Goal: Transaction & Acquisition: Purchase product/service

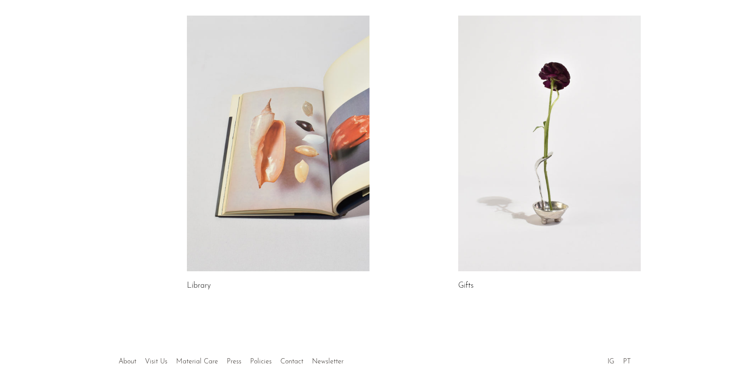
scroll to position [475, 0]
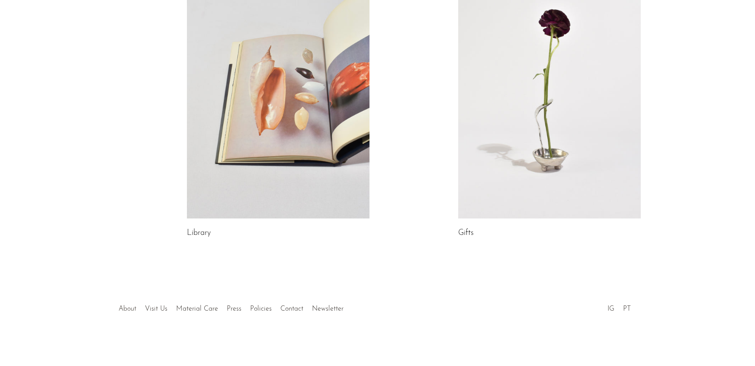
click at [122, 307] on link "About" at bounding box center [128, 309] width 18 height 7
click at [155, 310] on link "Visit Us" at bounding box center [156, 309] width 23 height 7
click at [200, 309] on link "Material Care" at bounding box center [198, 309] width 42 height 7
click at [238, 308] on link "Press" at bounding box center [234, 309] width 15 height 7
click at [260, 309] on link "Policies" at bounding box center [262, 309] width 22 height 7
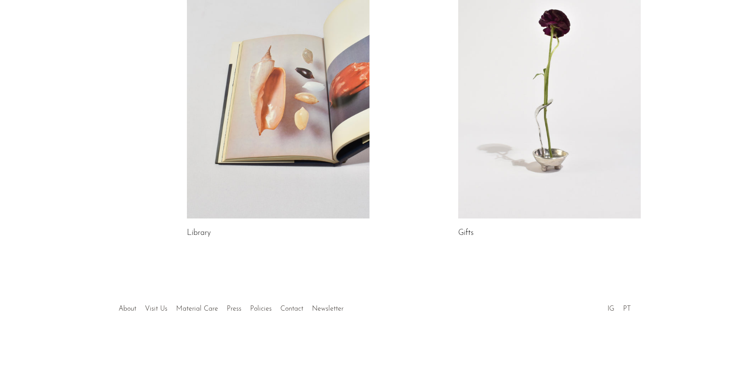
click at [300, 308] on div at bounding box center [377, 300] width 166 height 30
click at [328, 308] on div at bounding box center [377, 300] width 166 height 30
click at [536, 171] on link at bounding box center [549, 91] width 183 height 256
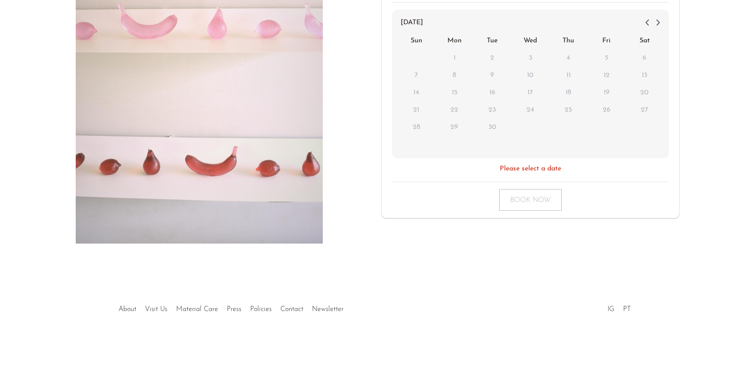
scroll to position [186, 0]
click at [205, 167] on img at bounding box center [199, 58] width 247 height 368
click at [211, 163] on img at bounding box center [199, 58] width 247 height 368
click at [535, 185] on div "Book now" at bounding box center [530, 195] width 277 height 29
click at [528, 200] on div "Book now" at bounding box center [530, 199] width 277 height 22
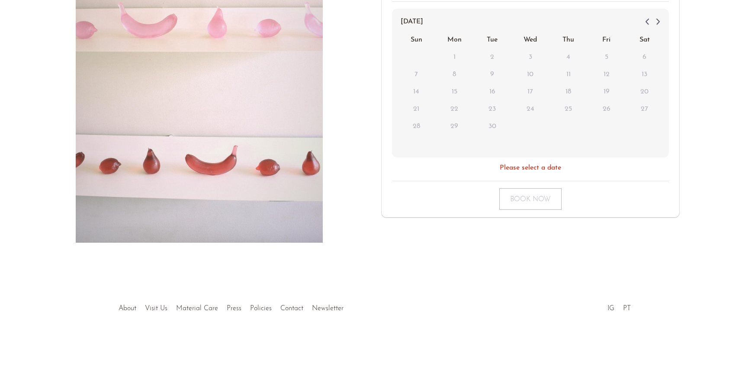
click at [547, 174] on div "30 minutes 1906 North Hamilton Street (Suite G) Richmond, Virginia How many peo…" at bounding box center [530, 48] width 290 height 264
click at [533, 53] on div "3" at bounding box center [530, 56] width 20 height 17
click at [541, 40] on div "Wed" at bounding box center [531, 39] width 38 height 17
click at [659, 23] on icon at bounding box center [658, 21] width 10 height 10
click at [608, 107] on span "24" at bounding box center [607, 109] width 16 height 16
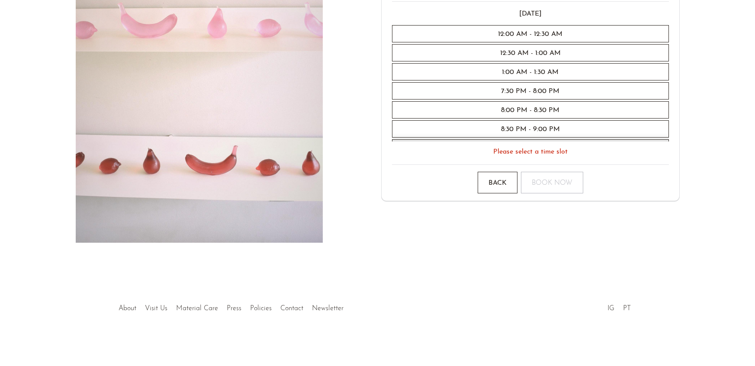
click at [527, 130] on div "8:30 PM - 9:00 PM" at bounding box center [530, 128] width 277 height 17
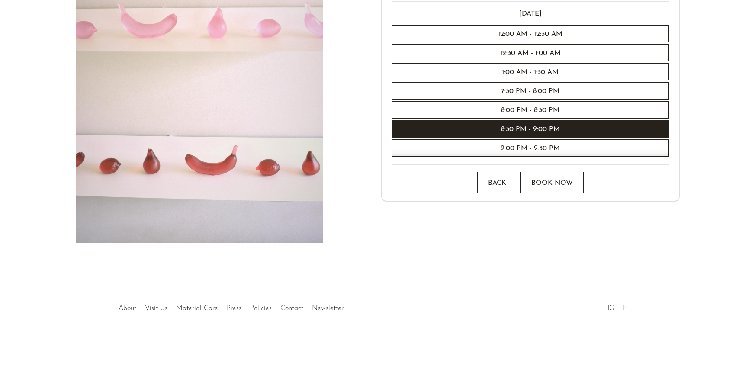
click at [545, 180] on div "Book now" at bounding box center [552, 183] width 63 height 22
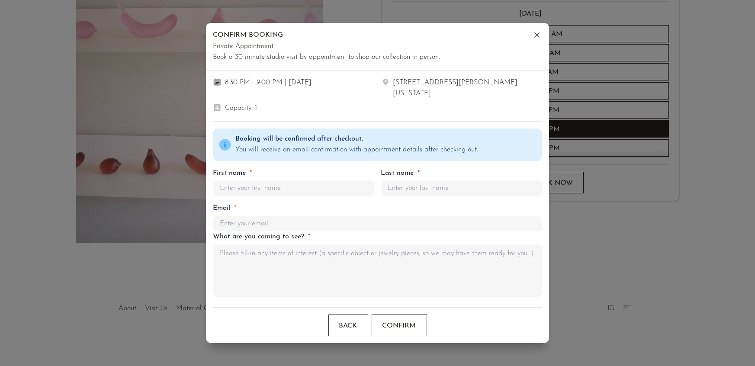
click at [399, 328] on div "Confirm" at bounding box center [399, 326] width 55 height 22
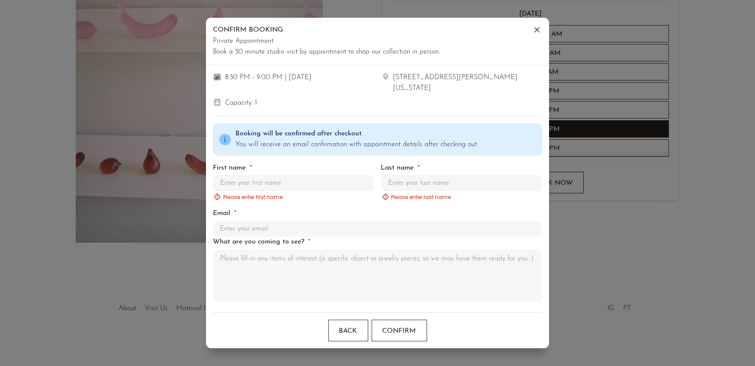
click at [273, 230] on input "text" at bounding box center [377, 229] width 329 height 16
click at [536, 30] on icon at bounding box center [537, 29] width 5 height 5
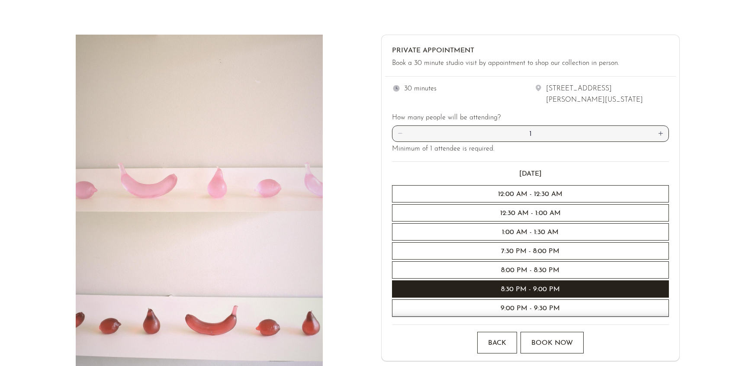
scroll to position [0, 0]
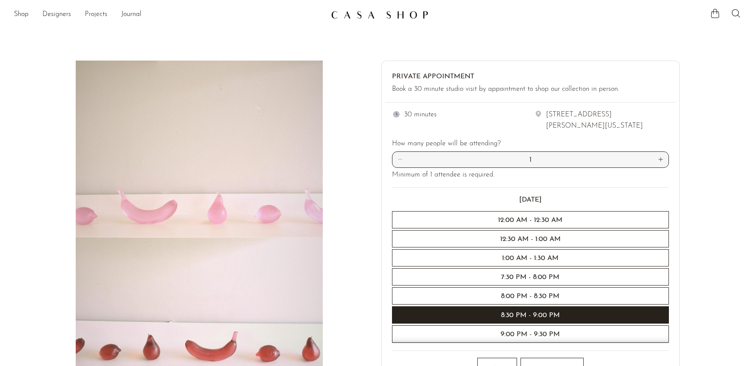
click at [95, 11] on link "Projects" at bounding box center [96, 14] width 23 height 11
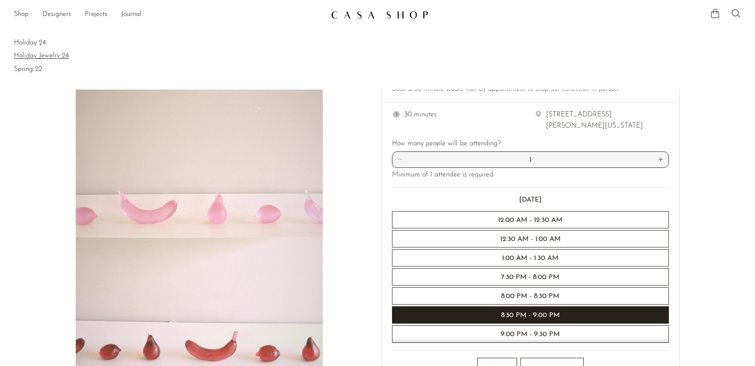
click at [47, 57] on link "Holiday Jewelry 24" at bounding box center [378, 56] width 728 height 10
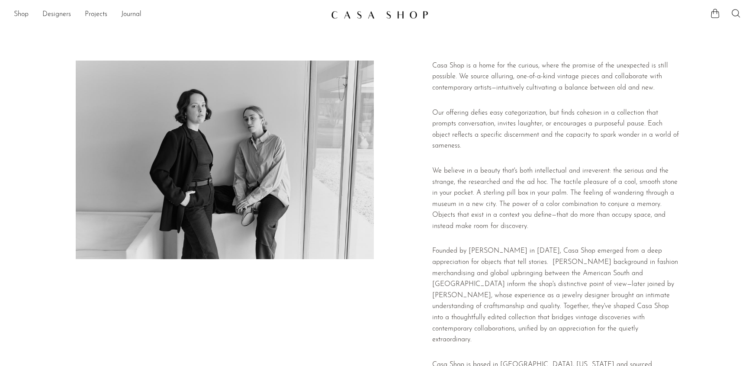
click at [338, 303] on div at bounding box center [225, 225] width 298 height 328
copy body "Shop Featured New Arrivals Bestsellers Coming Soon Jewelry Jewelry All Earrings…"
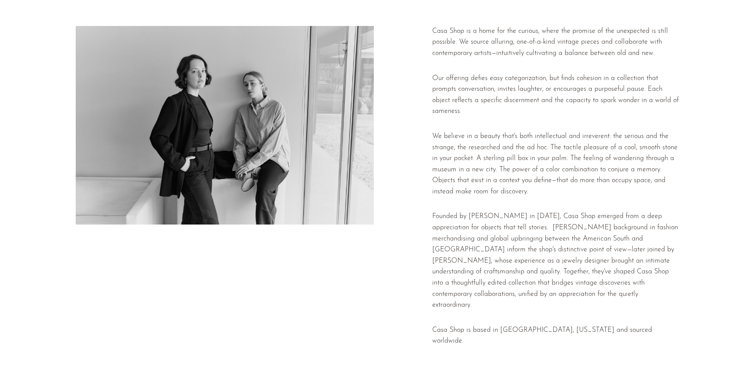
scroll to position [38, 0]
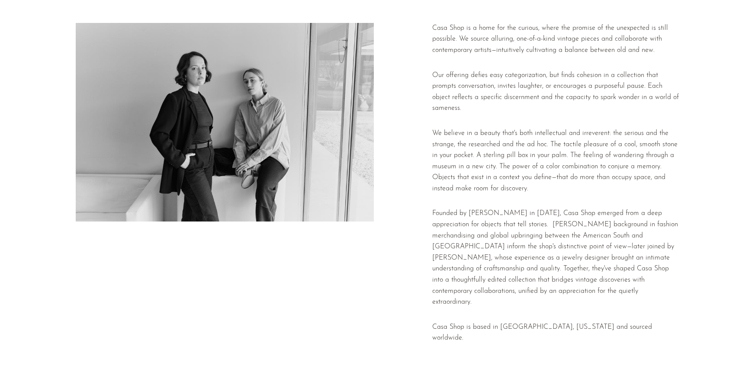
click at [485, 148] on p "We believe in a beauty that's both intellectual and irreverent: the serious and…" at bounding box center [556, 161] width 248 height 67
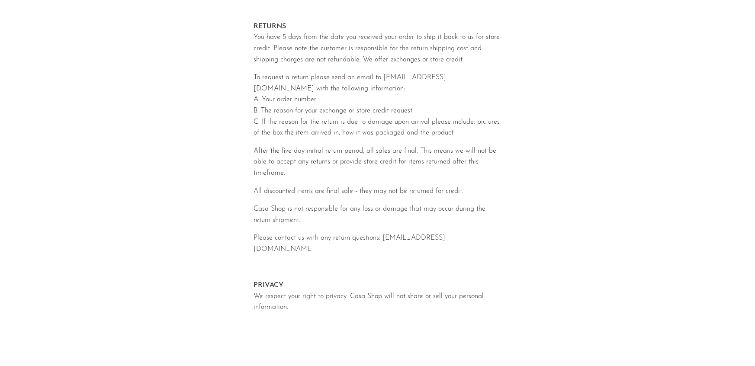
scroll to position [403, 0]
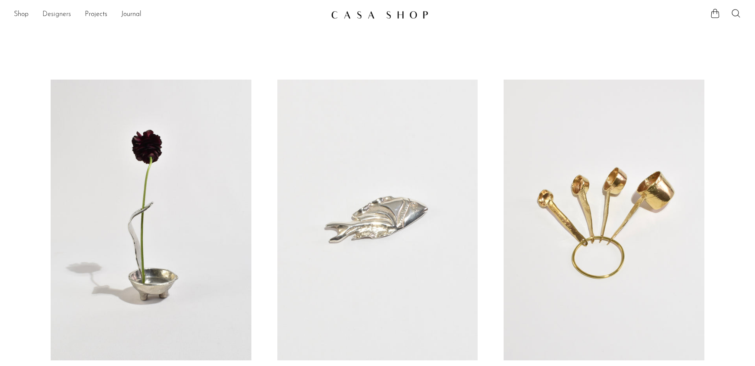
click at [50, 15] on link "Designers" at bounding box center [56, 14] width 29 height 11
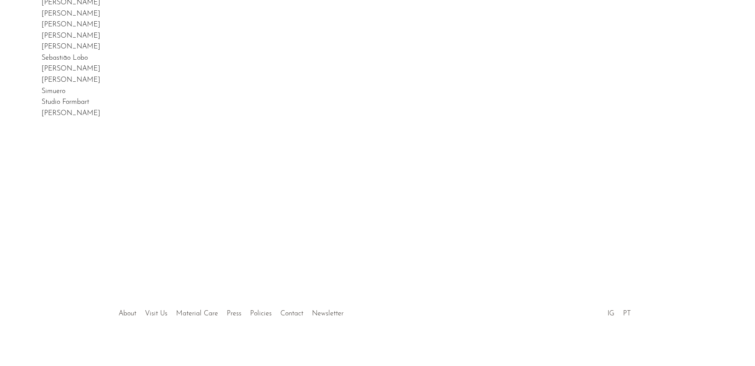
scroll to position [136, 0]
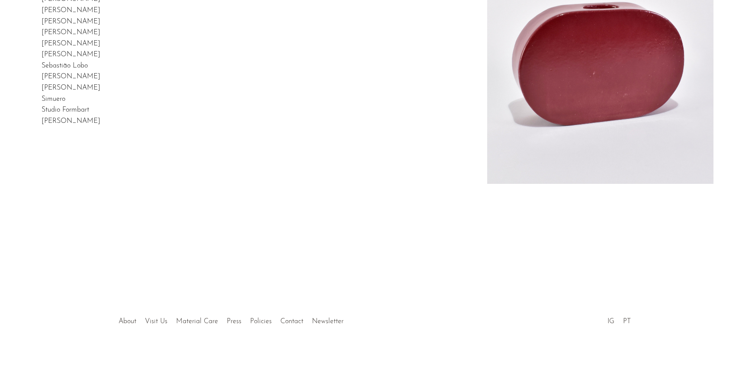
click at [67, 77] on link "[PERSON_NAME]" at bounding box center [71, 76] width 59 height 7
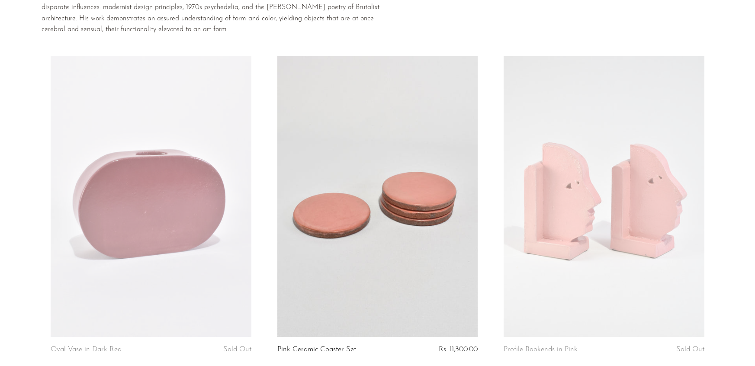
scroll to position [74, 0]
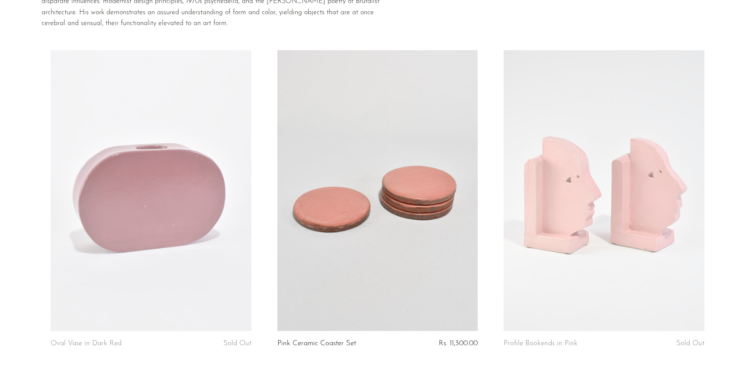
click at [369, 193] on link at bounding box center [377, 190] width 200 height 281
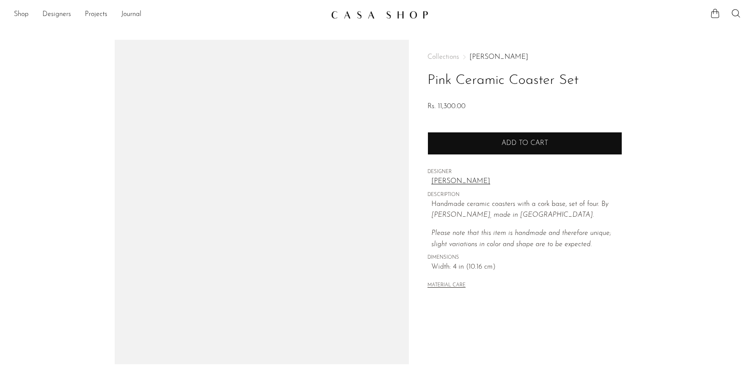
click at [498, 149] on button "Add to cart" at bounding box center [525, 143] width 195 height 23
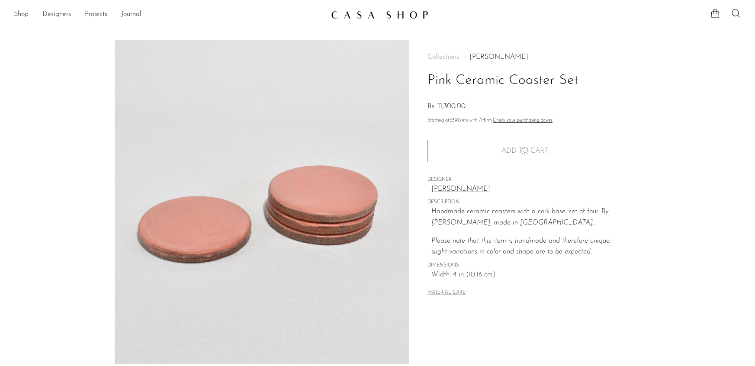
click at [22, 16] on link "Shop" at bounding box center [21, 14] width 15 height 11
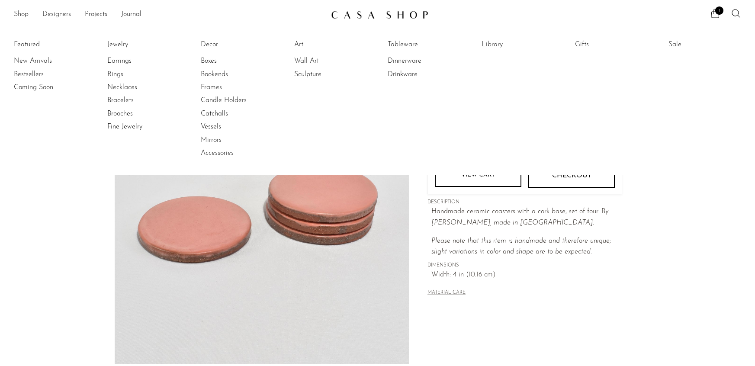
click at [616, 246] on p "Please note that this item is handmade and therefore unique; slight variations …" at bounding box center [527, 247] width 191 height 22
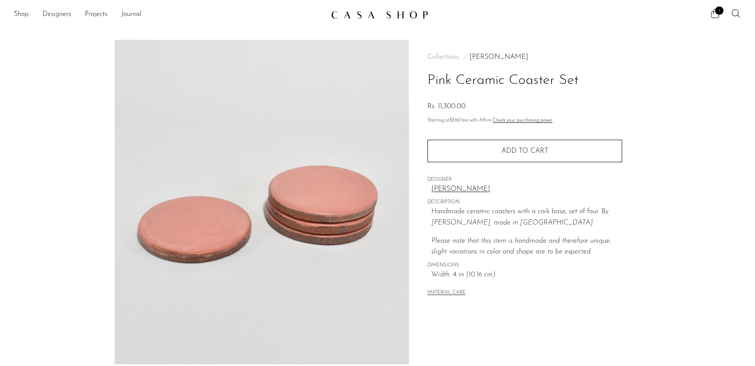
click at [592, 291] on div "MATERIAL CARE" at bounding box center [525, 289] width 195 height 18
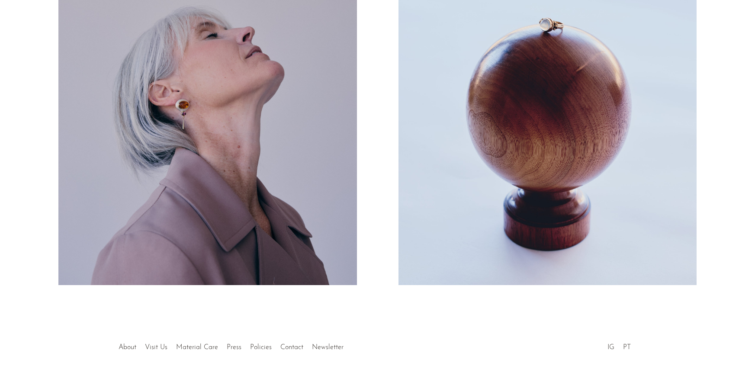
scroll to position [198, 0]
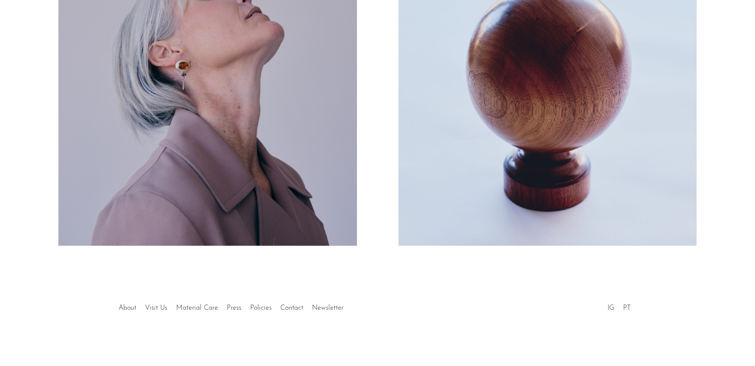
click at [243, 91] on button "Prev" at bounding box center [188, 101] width 375 height 296
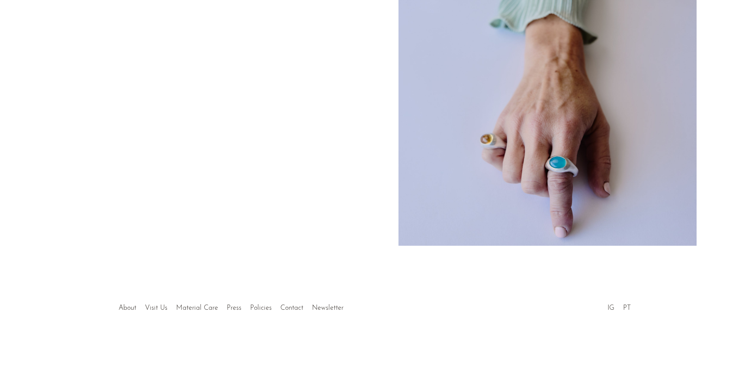
click at [591, 130] on button "Next" at bounding box center [566, 101] width 375 height 296
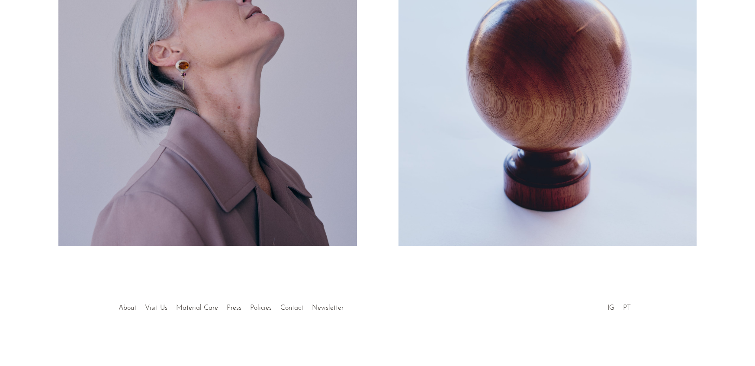
click at [571, 149] on button "Next" at bounding box center [566, 101] width 375 height 296
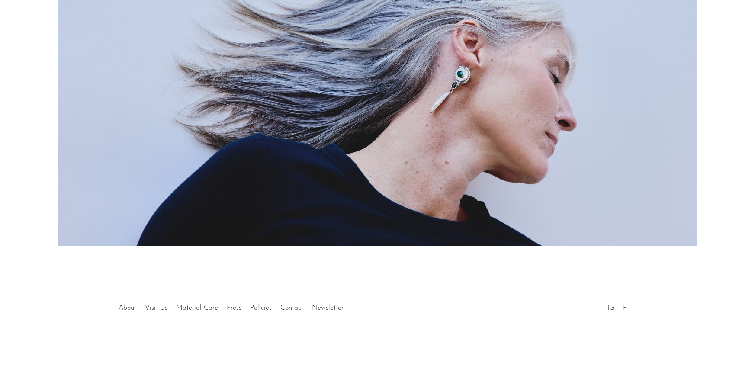
click at [571, 149] on button "Next" at bounding box center [566, 101] width 375 height 296
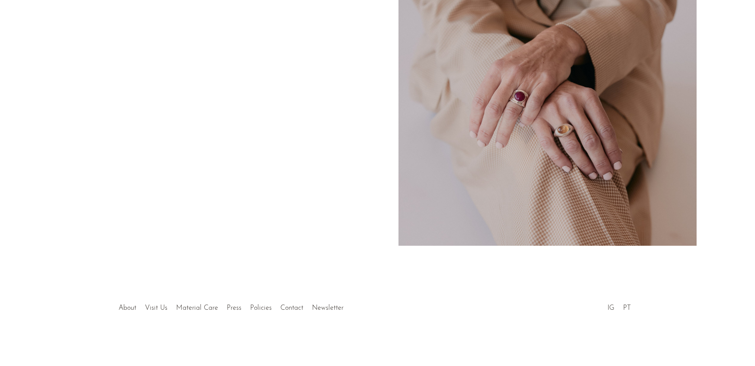
click at [571, 149] on button "Next" at bounding box center [566, 101] width 375 height 296
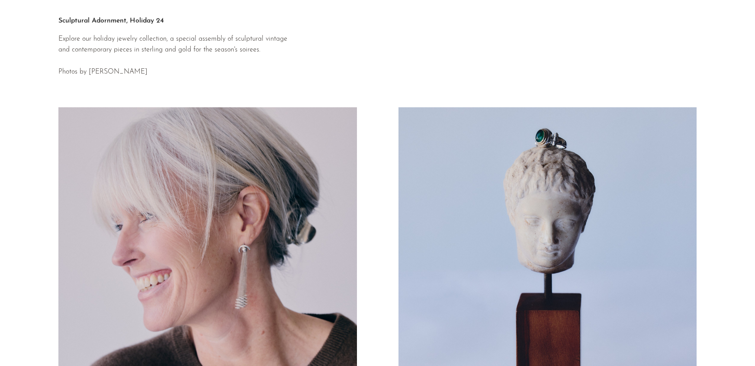
scroll to position [0, 0]
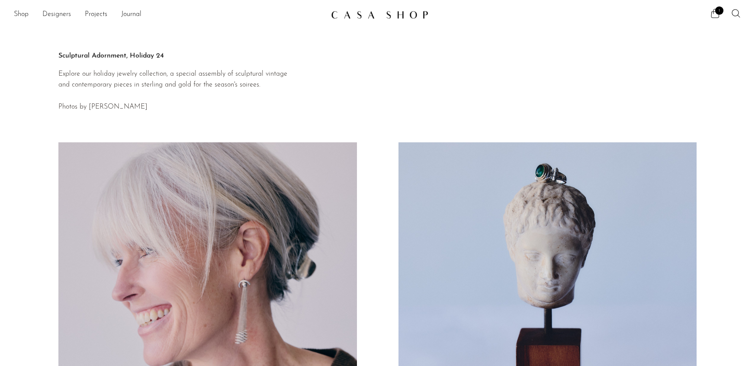
click at [196, 199] on button "Prev" at bounding box center [188, 299] width 375 height 296
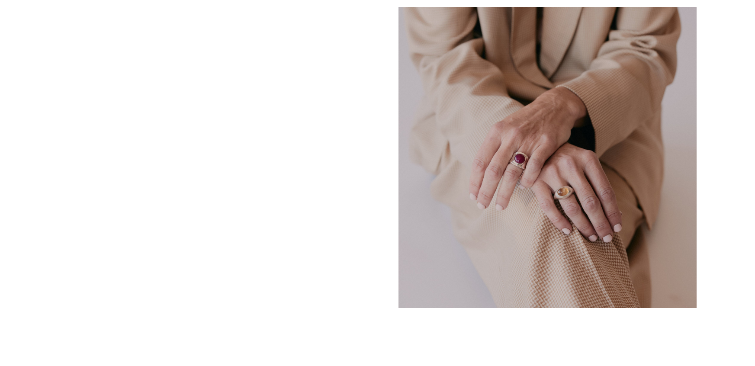
scroll to position [198, 0]
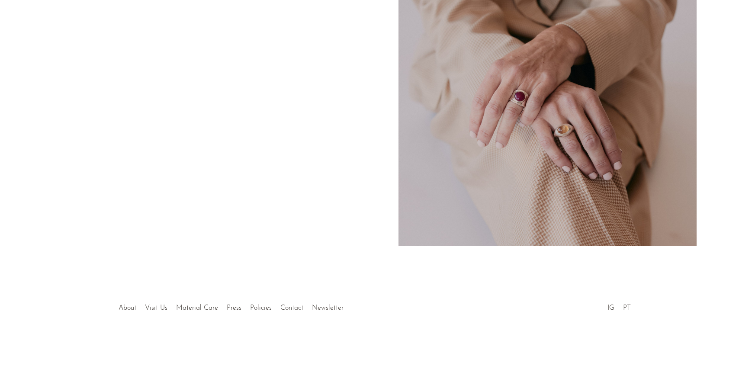
click at [609, 304] on li "IG" at bounding box center [611, 308] width 16 height 11
click at [612, 305] on link "IG" at bounding box center [611, 308] width 7 height 7
click at [628, 308] on link "PT" at bounding box center [627, 308] width 8 height 7
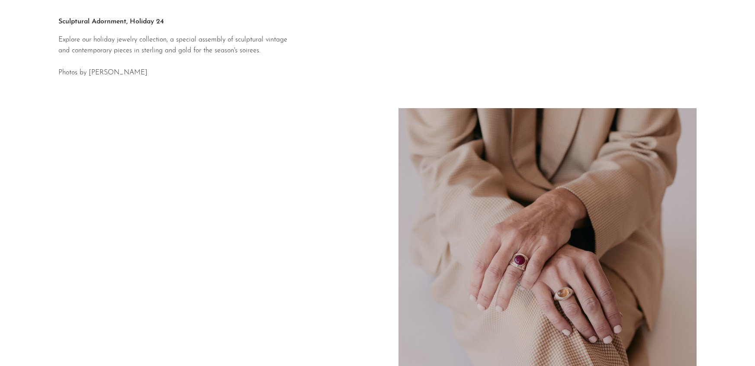
scroll to position [0, 0]
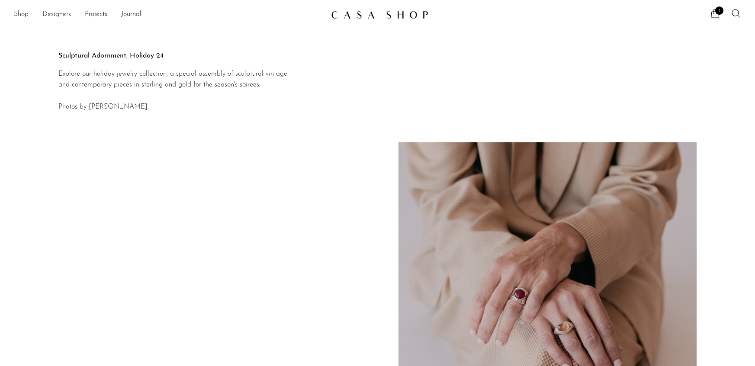
click at [19, 11] on link "Shop" at bounding box center [21, 14] width 15 height 11
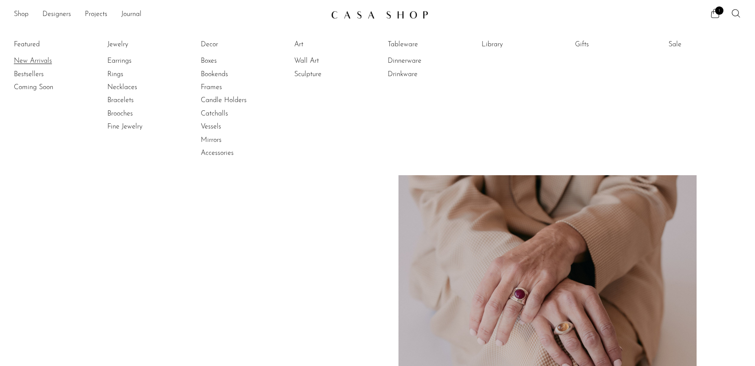
click at [24, 61] on link "New Arrivals" at bounding box center [46, 61] width 65 height 10
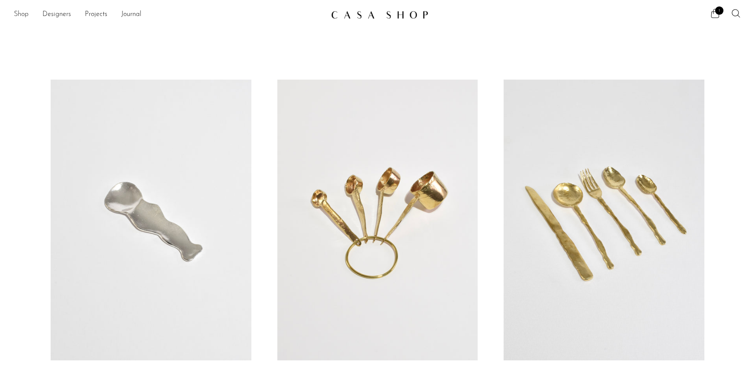
click at [22, 14] on link "Shop" at bounding box center [21, 14] width 15 height 11
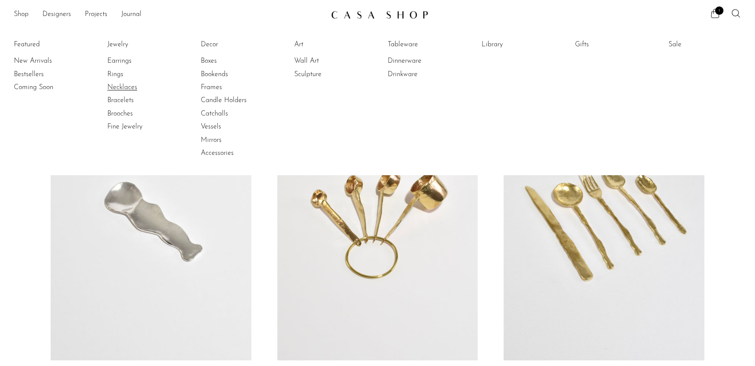
click at [115, 90] on link "Necklaces" at bounding box center [139, 88] width 65 height 10
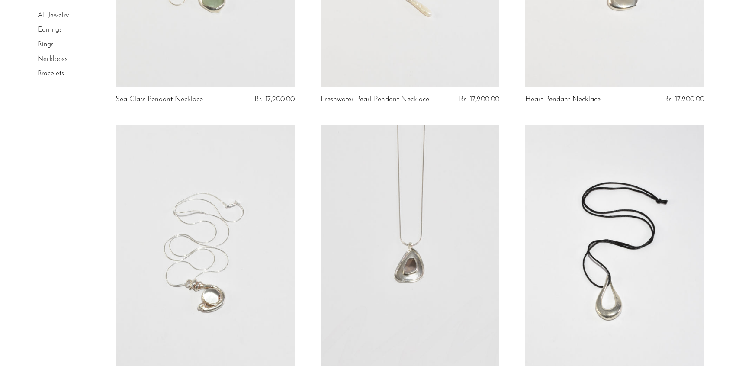
scroll to position [451, 0]
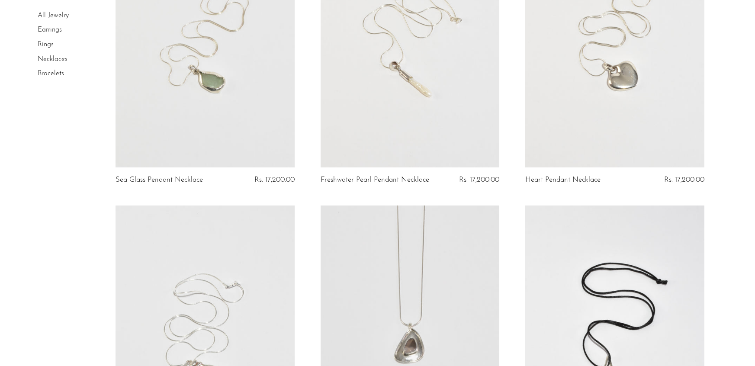
click at [49, 30] on link "Earrings" at bounding box center [50, 30] width 24 height 7
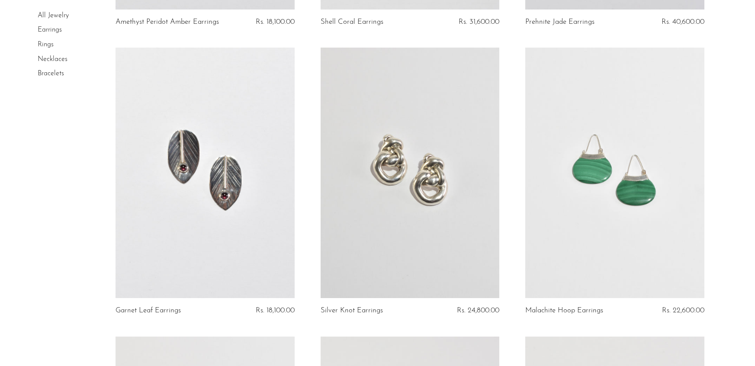
scroll to position [2544, 0]
